Goal: Task Accomplishment & Management: Manage account settings

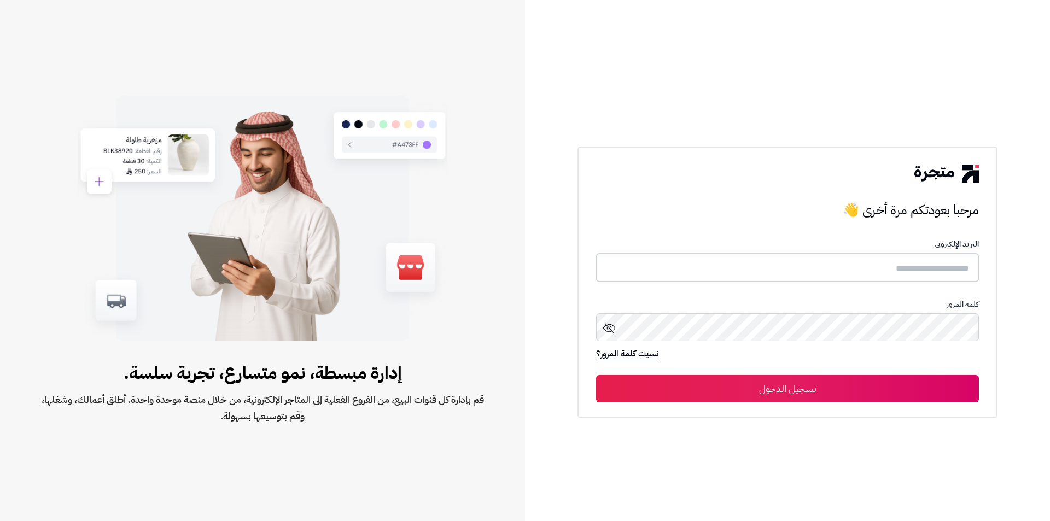
type input "**********"
click at [870, 391] on button "تسجيل الدخول" at bounding box center [787, 387] width 383 height 27
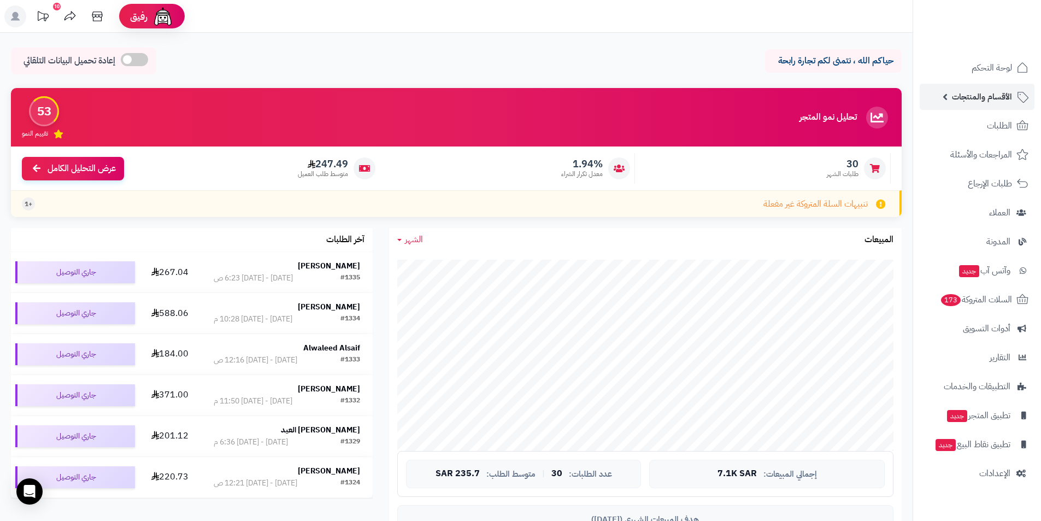
click at [1004, 91] on span "الأقسام والمنتجات" at bounding box center [982, 96] width 60 height 15
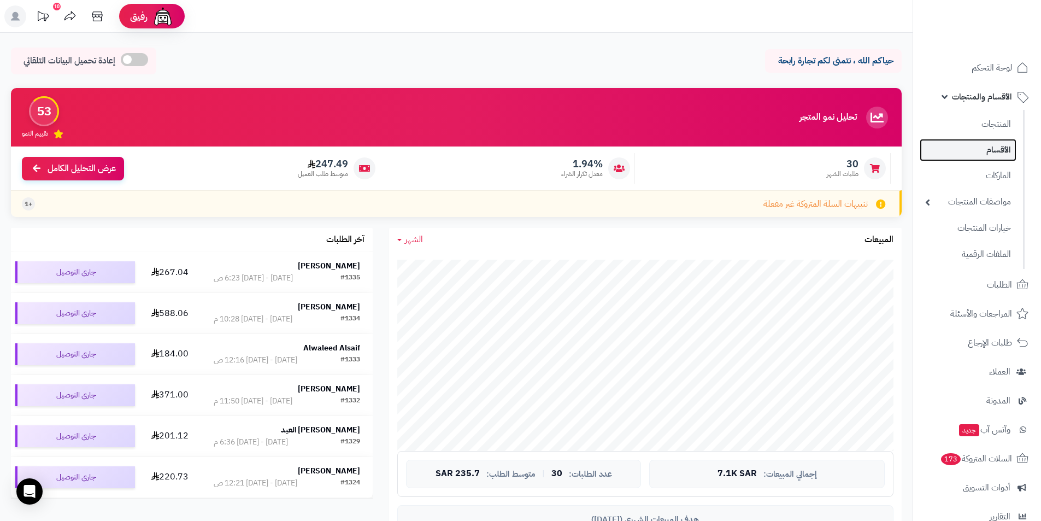
click at [1004, 150] on link "الأقسام" at bounding box center [968, 150] width 97 height 22
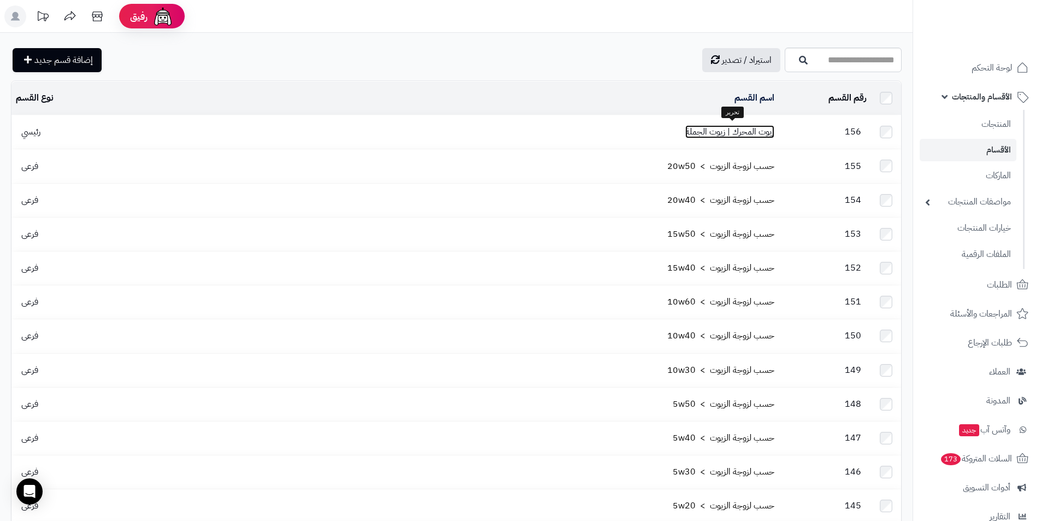
click at [729, 131] on link "زيوت المحرك | زيوت الجملة" at bounding box center [730, 131] width 89 height 13
click at [785, 64] on input "اسم القسم" at bounding box center [843, 60] width 117 height 25
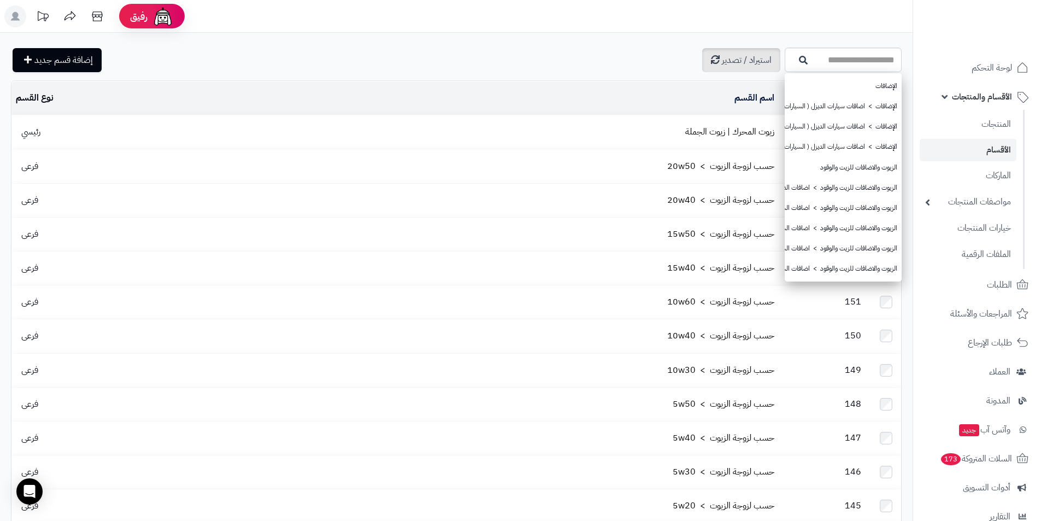
drag, startPoint x: 578, startPoint y: 53, endPoint x: 653, endPoint y: 55, distance: 74.9
click at [578, 53] on div "استيراد / تصدير إضافة قسم جديد" at bounding box center [396, 60] width 771 height 24
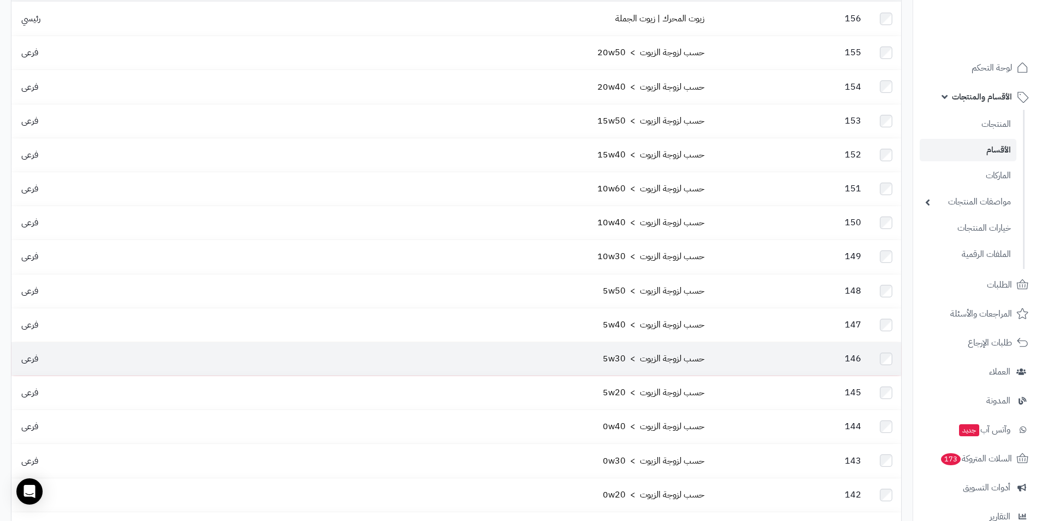
scroll to position [273, 0]
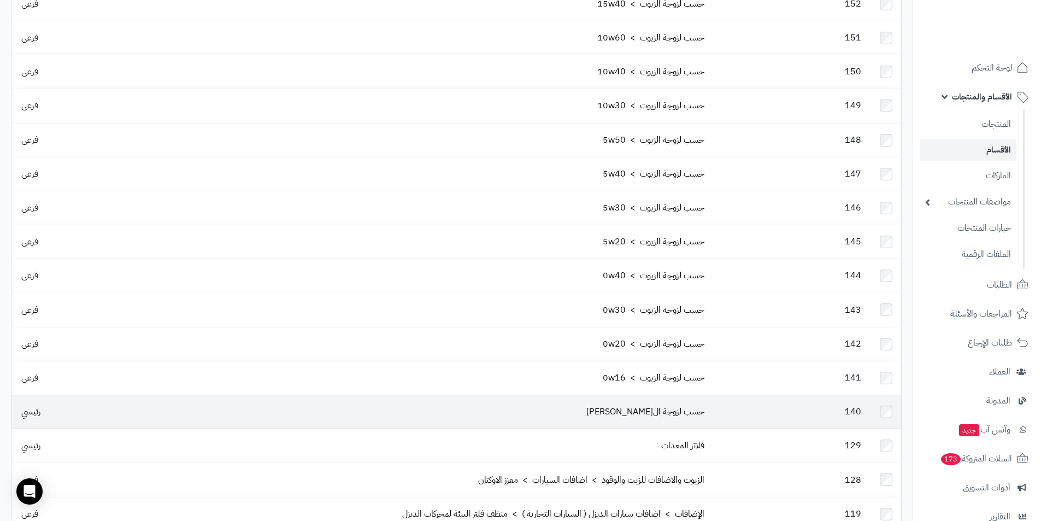
click at [893, 395] on td at bounding box center [886, 411] width 30 height 33
click at [891, 395] on td at bounding box center [886, 411] width 30 height 33
click at [886, 429] on td at bounding box center [886, 445] width 30 height 33
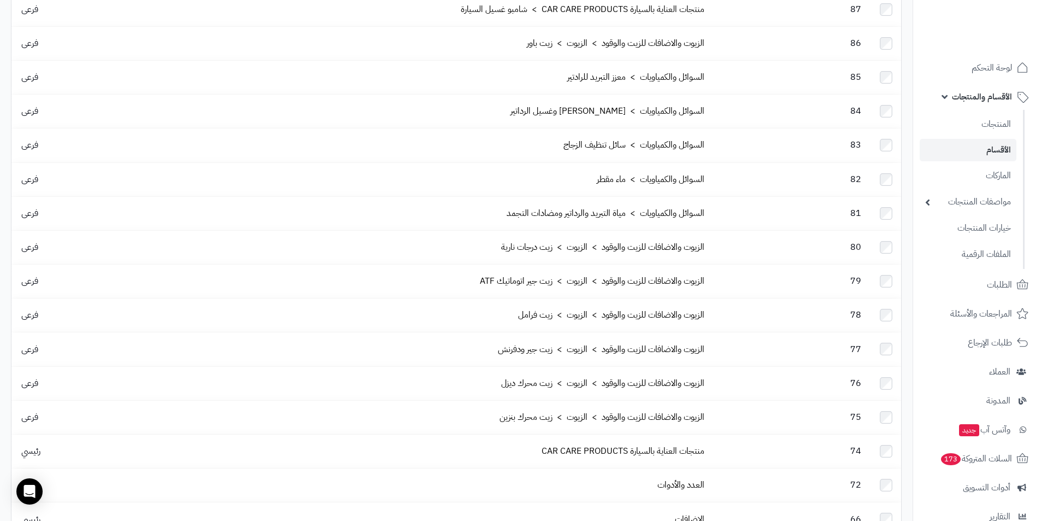
scroll to position [1913, 0]
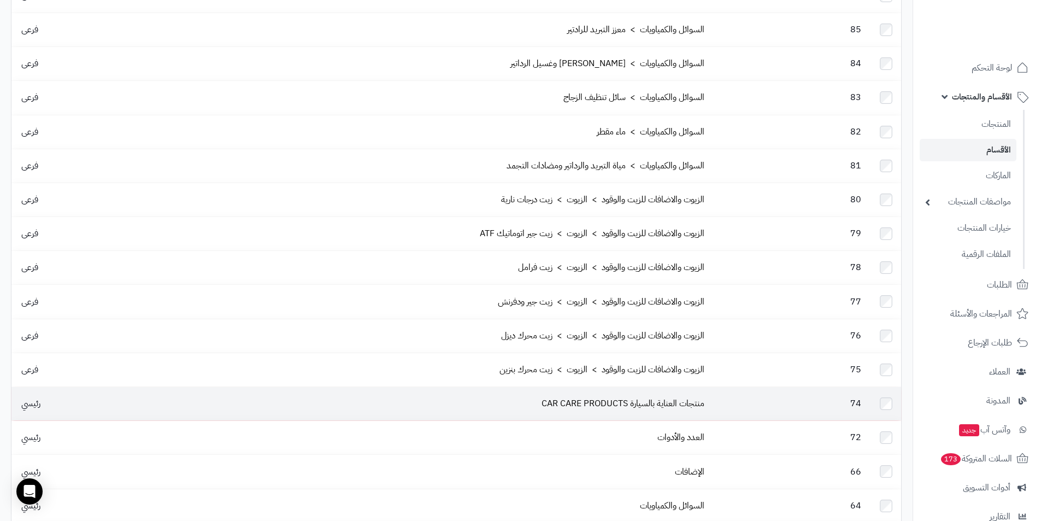
click at [894, 387] on td at bounding box center [886, 403] width 30 height 33
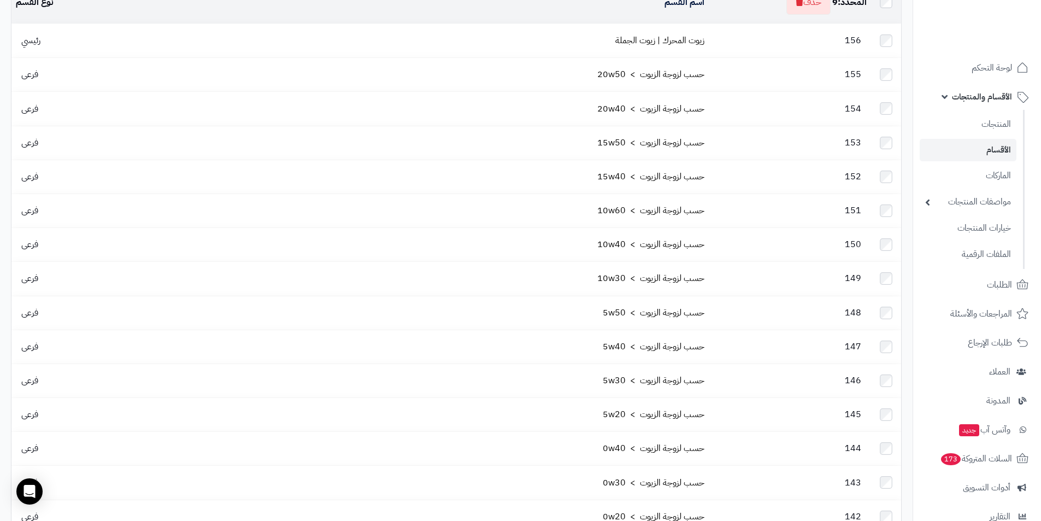
scroll to position [0, 0]
